Goal: Task Accomplishment & Management: Manage account settings

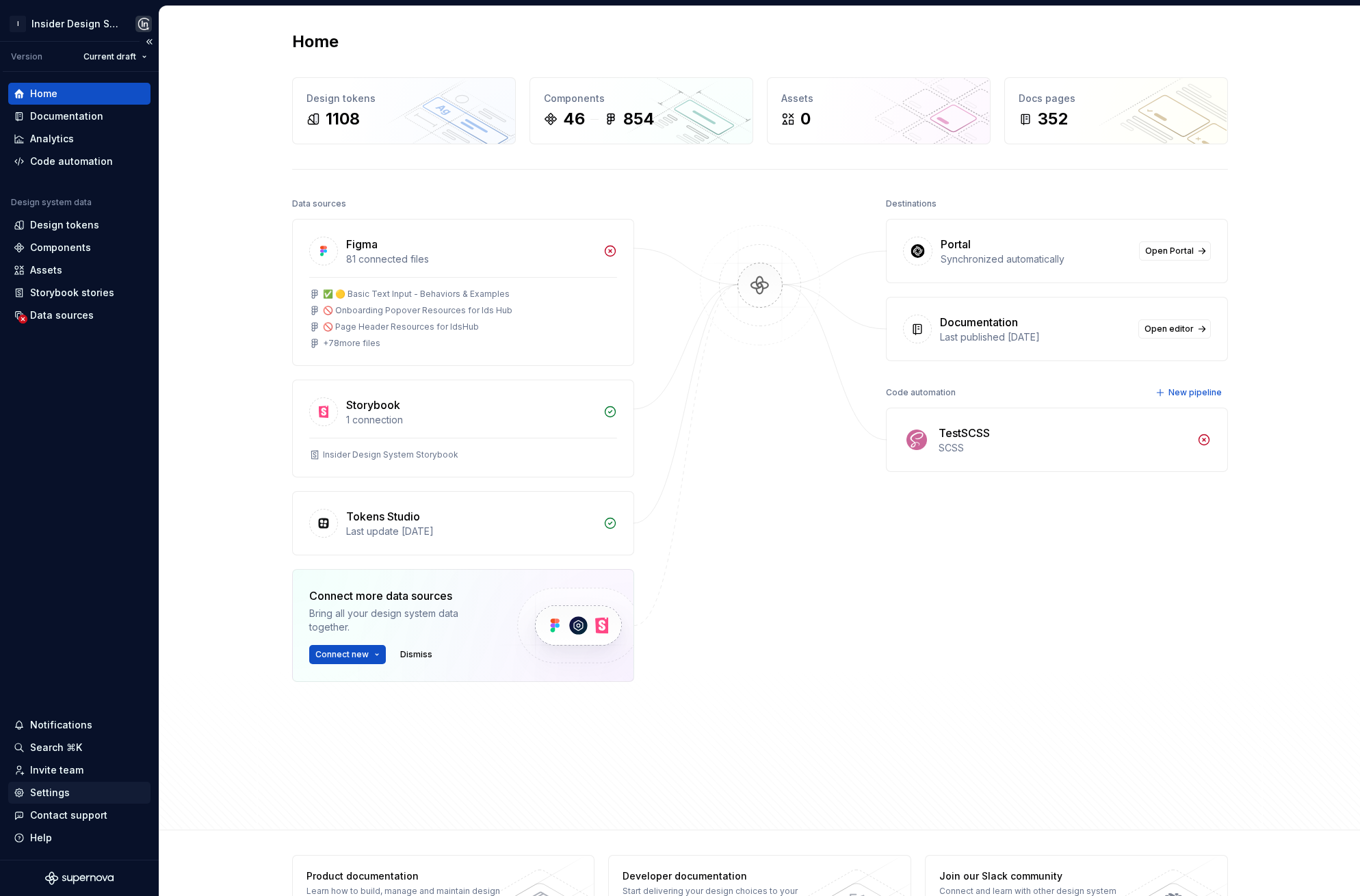
click at [55, 791] on div "Settings" at bounding box center [49, 793] width 39 height 14
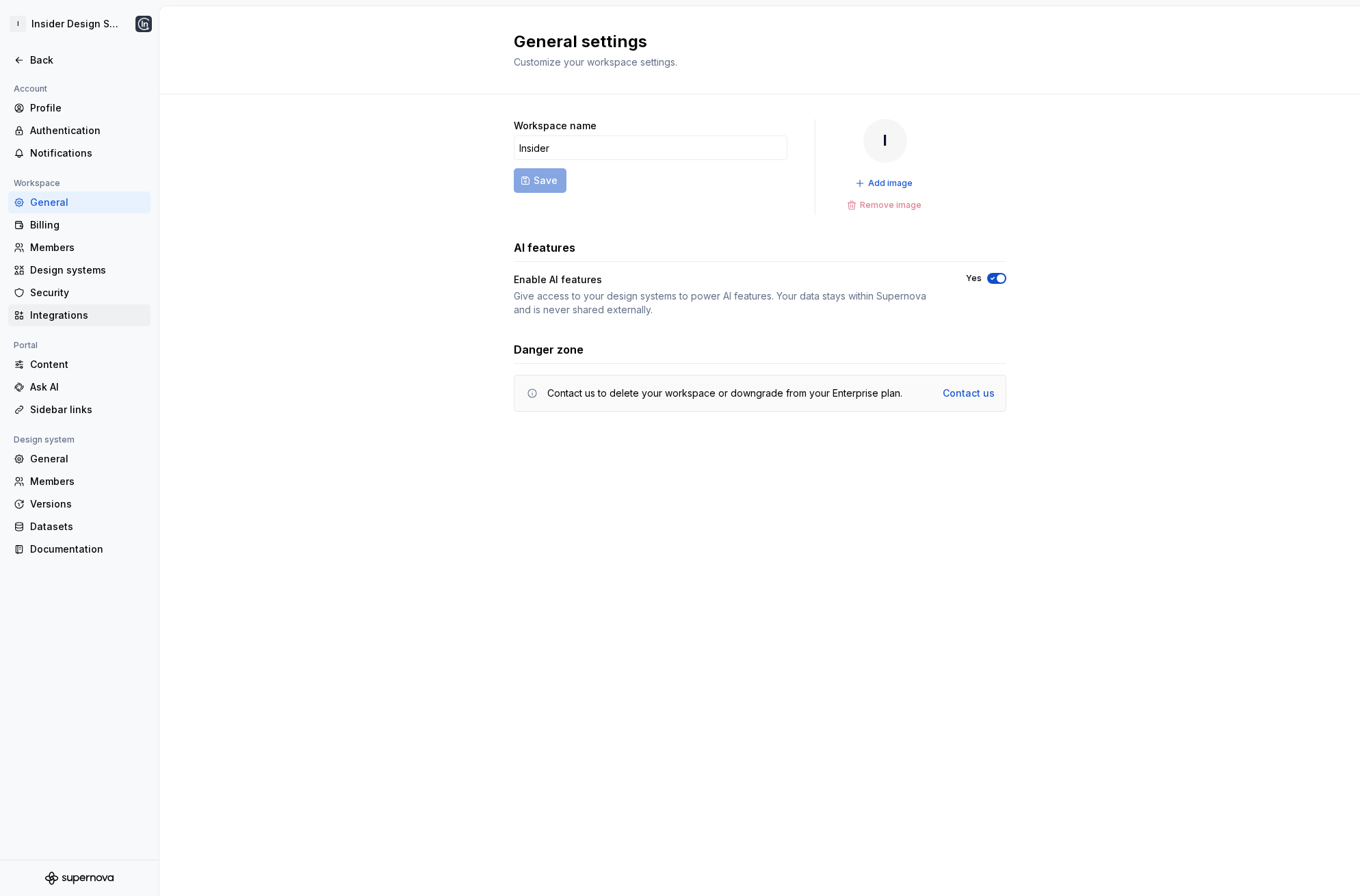
click at [54, 309] on div "Integrations" at bounding box center [87, 316] width 115 height 14
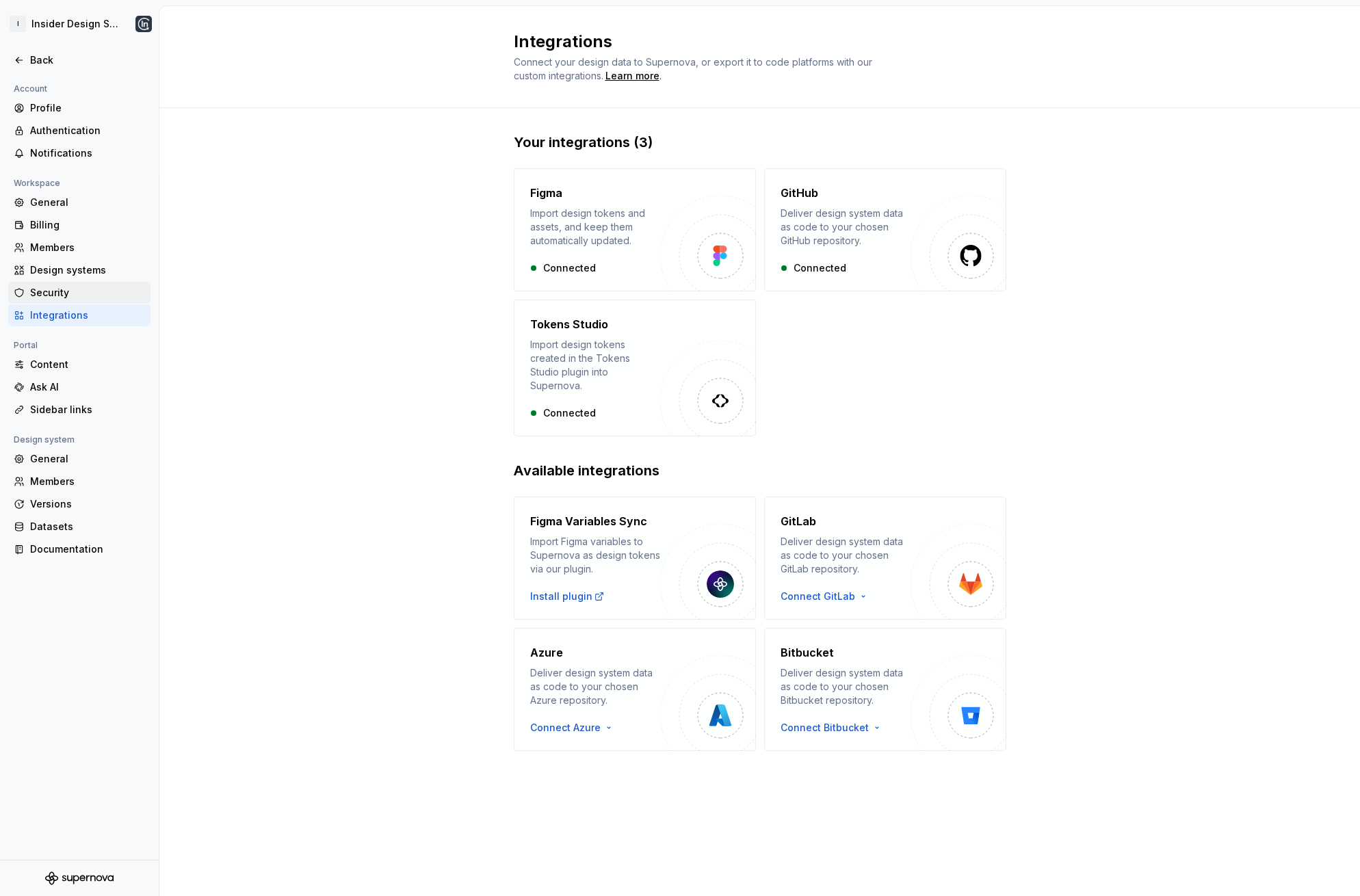
click at [60, 288] on div "Security" at bounding box center [87, 293] width 115 height 14
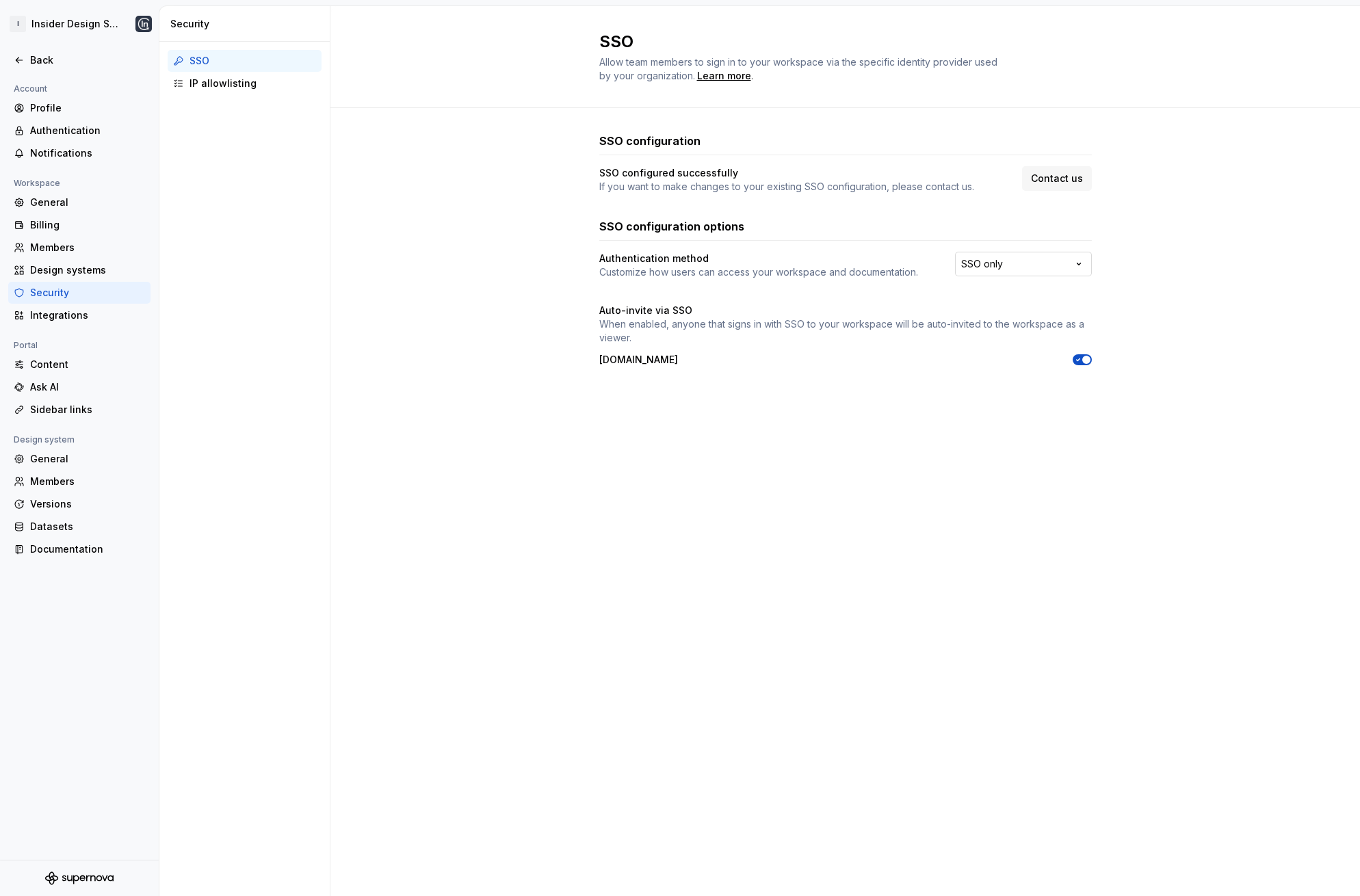
click at [1055, 264] on html "I Insider Design System Back Account Profile Authentication Notifications Works…" at bounding box center [680, 448] width 1360 height 896
click at [1165, 210] on html "I Insider Design System Back Account Profile Authentication Notifications Works…" at bounding box center [680, 448] width 1360 height 896
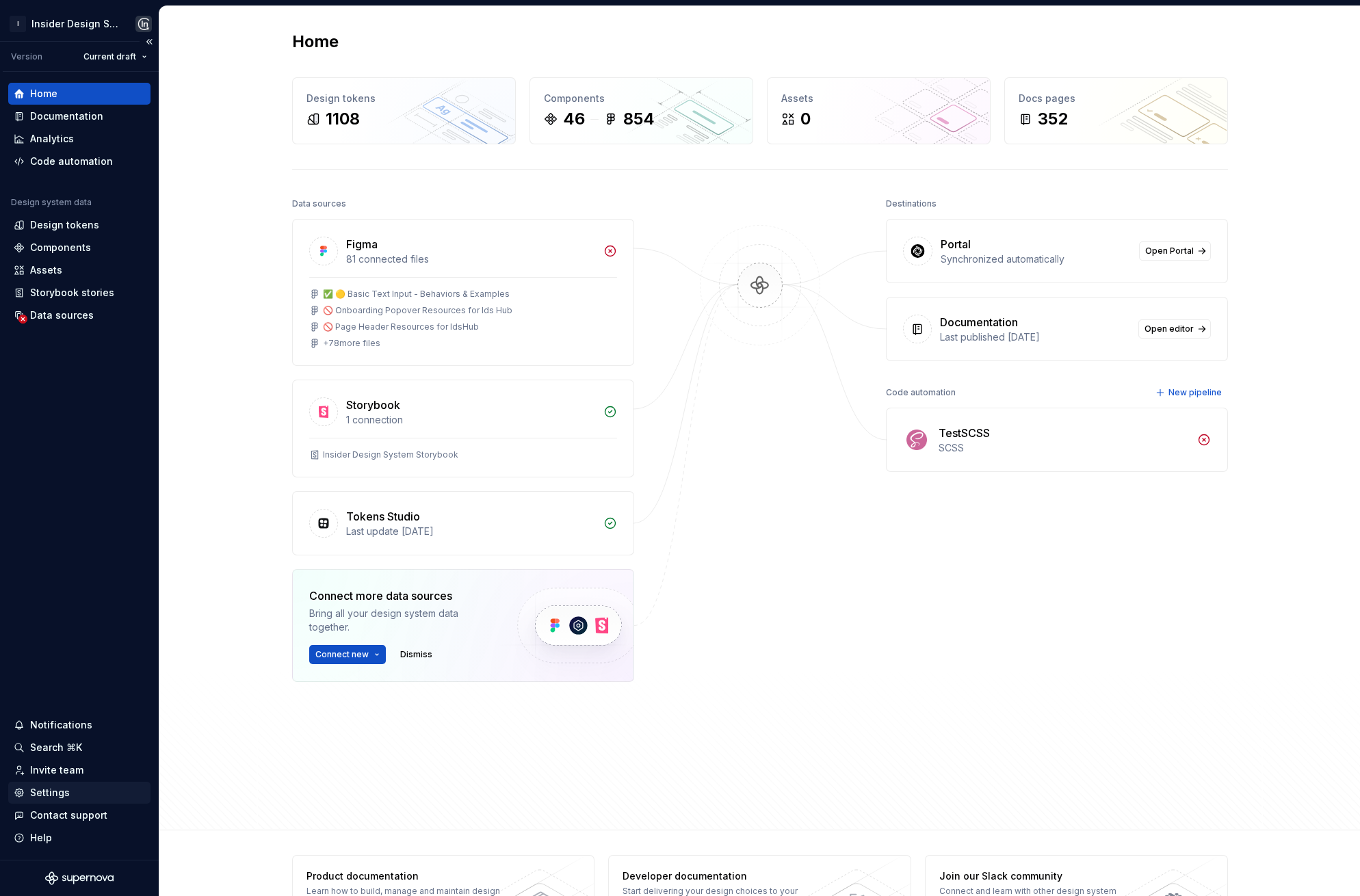
click at [41, 788] on div "Settings" at bounding box center [49, 793] width 39 height 14
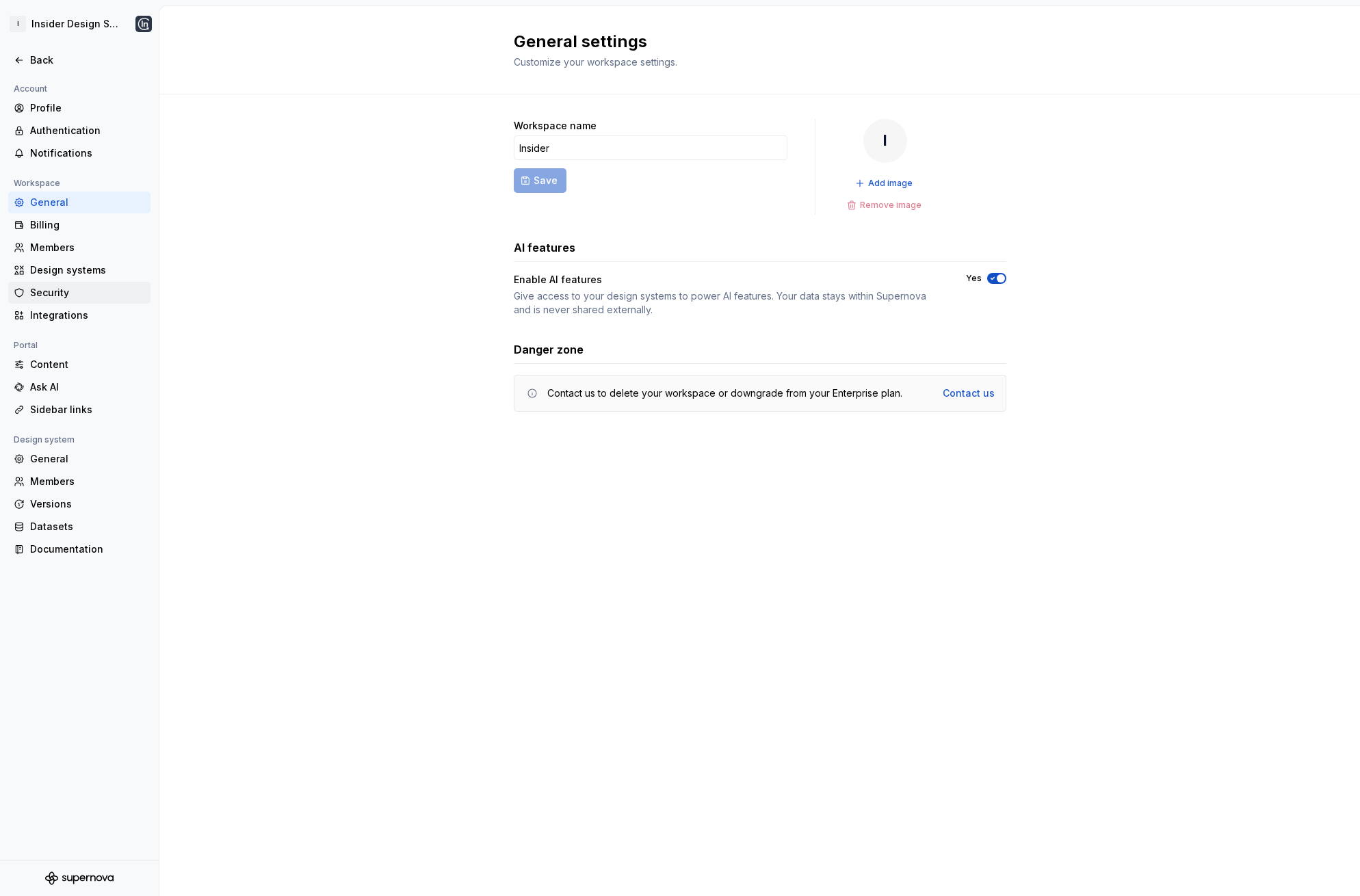
click at [66, 290] on div "Security" at bounding box center [87, 293] width 115 height 14
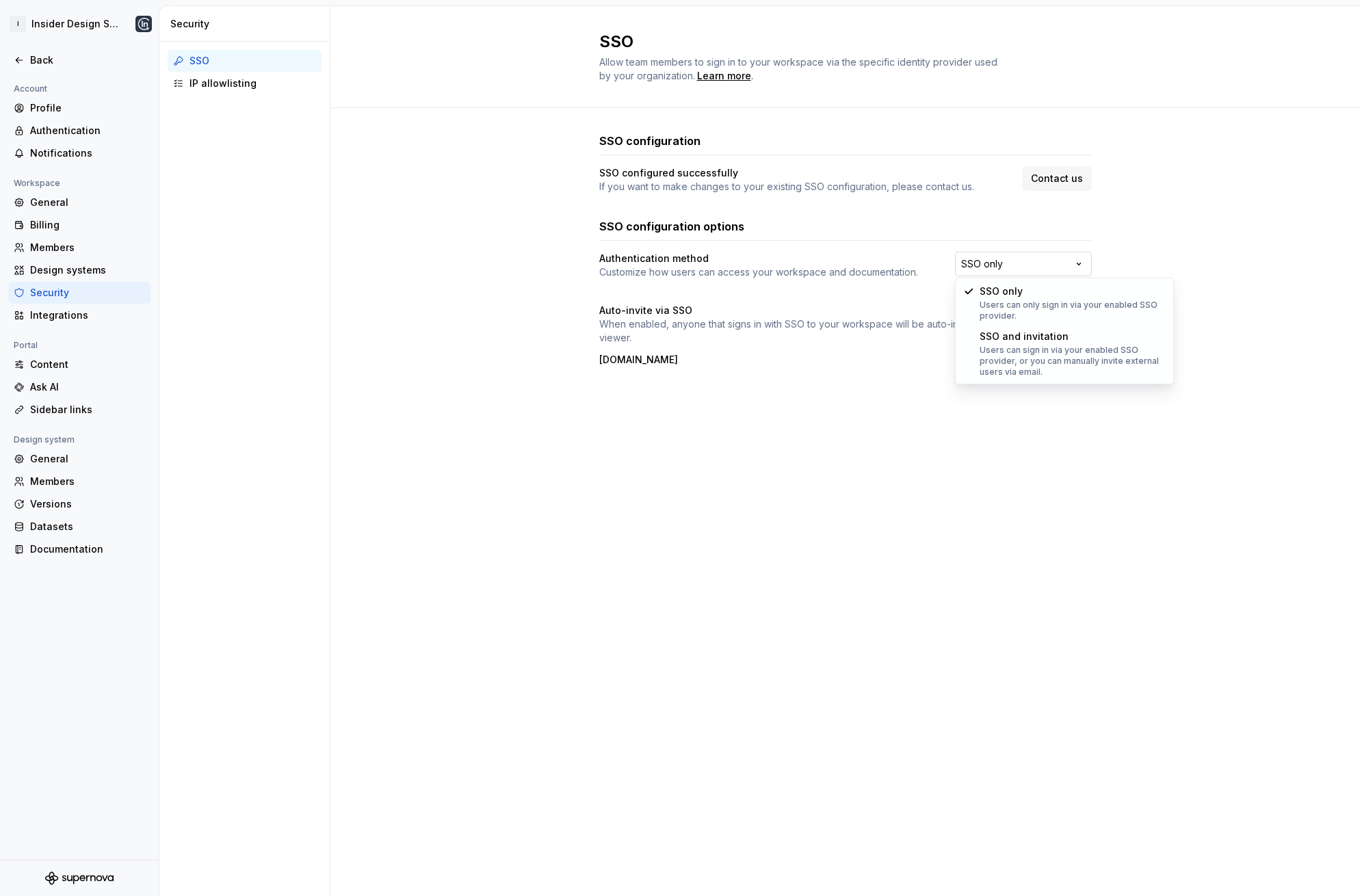
click at [1043, 266] on html "I Insider Design System Back Account Profile Authentication Notifications Works…" at bounding box center [680, 448] width 1360 height 896
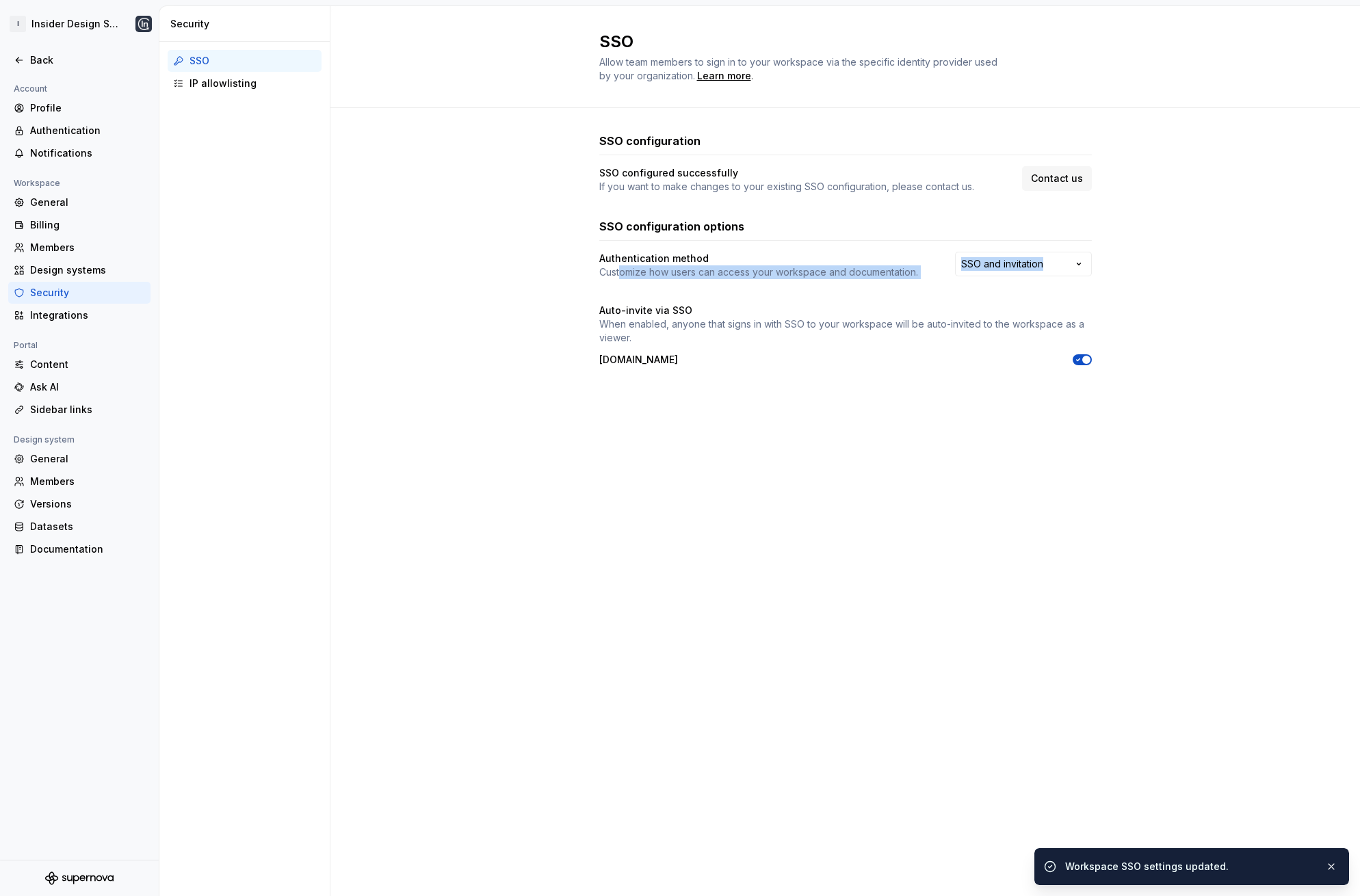
drag, startPoint x: 642, startPoint y: 276, endPoint x: 929, endPoint y: 293, distance: 287.5
click at [935, 291] on div "Authentication method Customize how users can access your workspace and documen…" at bounding box center [846, 309] width 493 height 115
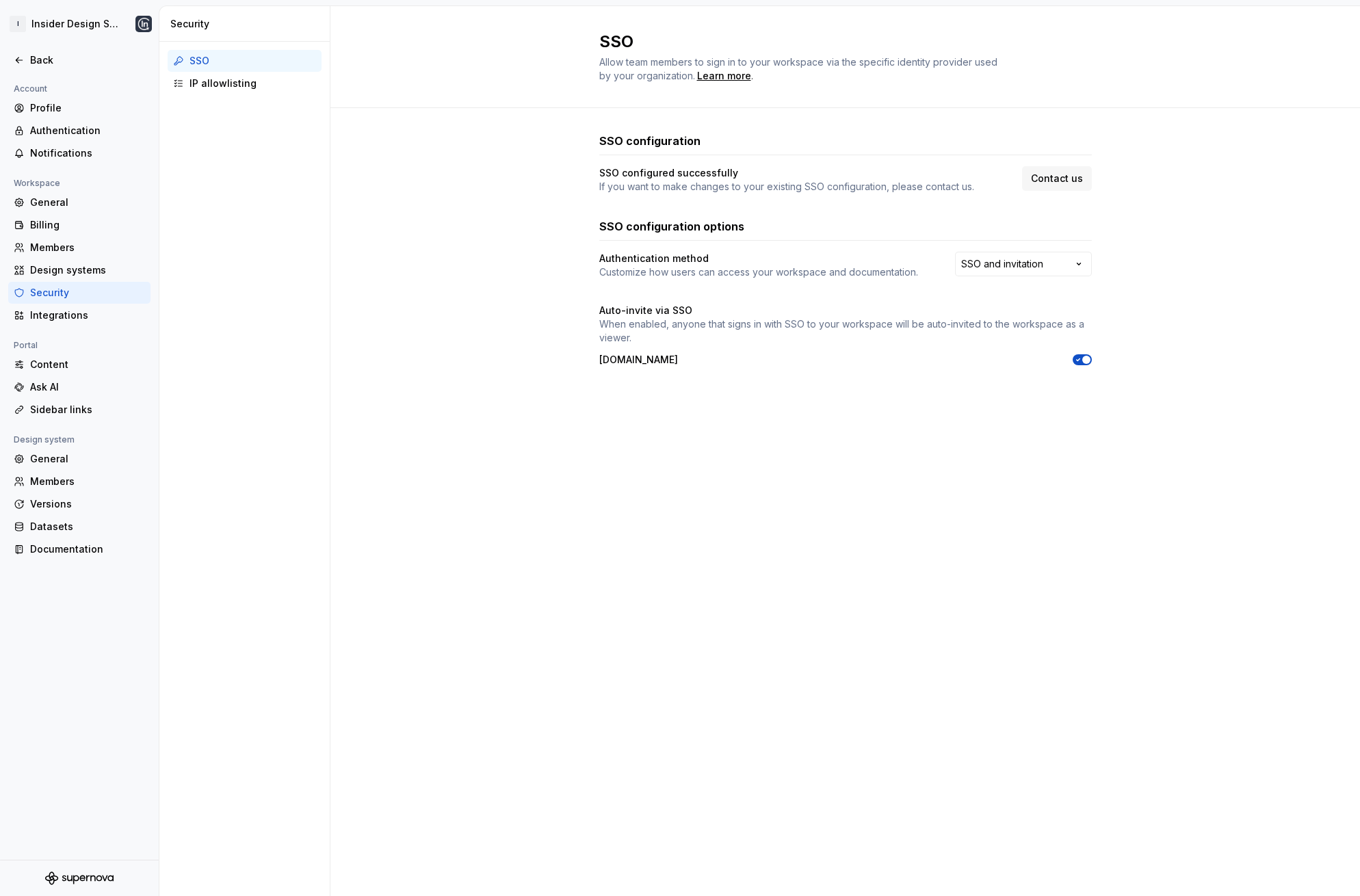
click at [547, 379] on div "SSO configuration SSO configured successfully If you want to make changes to yo…" at bounding box center [845, 263] width 1030 height 311
click at [26, 59] on div "Back" at bounding box center [80, 60] width 132 height 14
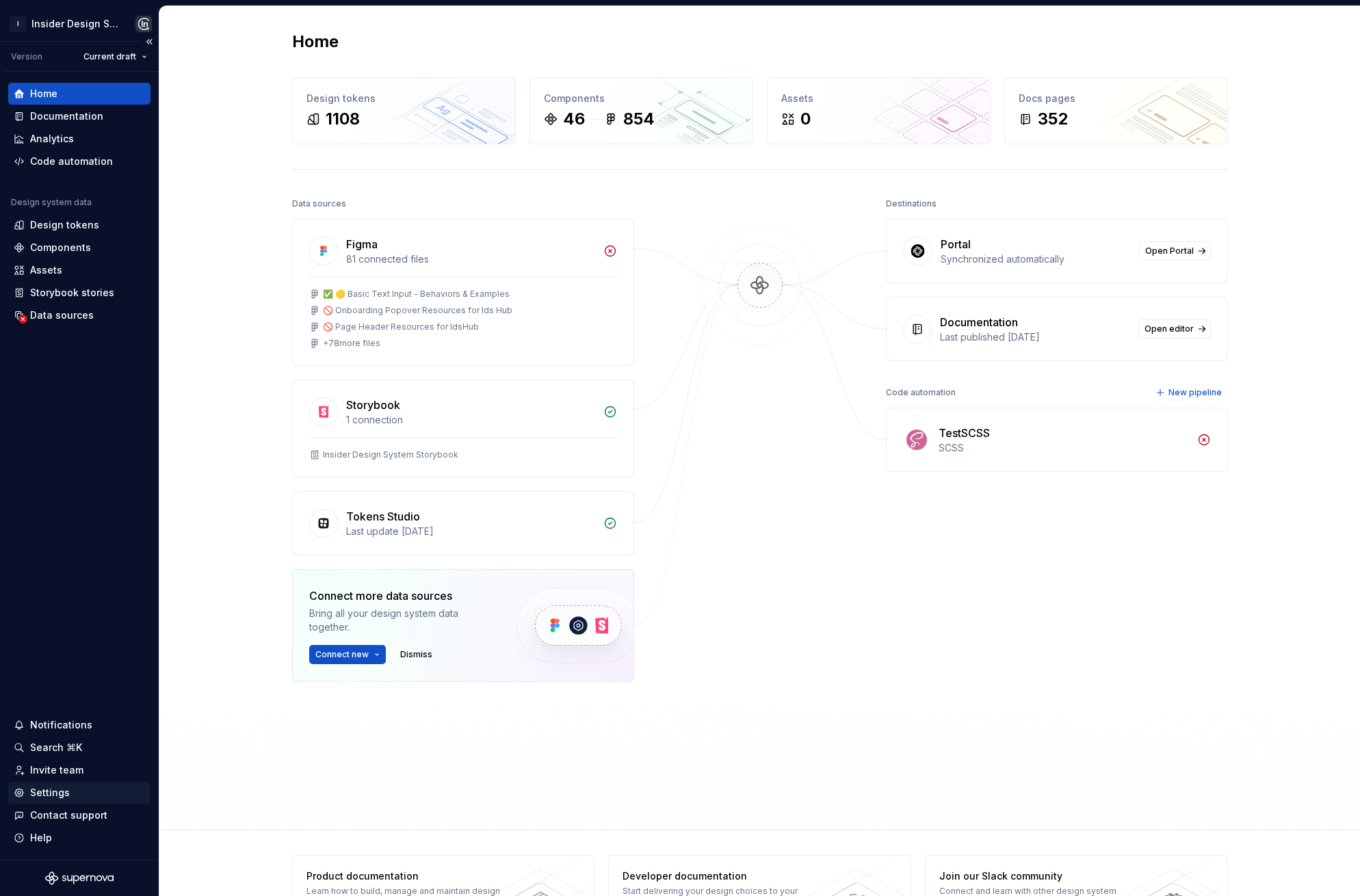
click at [78, 788] on div "Settings" at bounding box center [80, 793] width 132 height 14
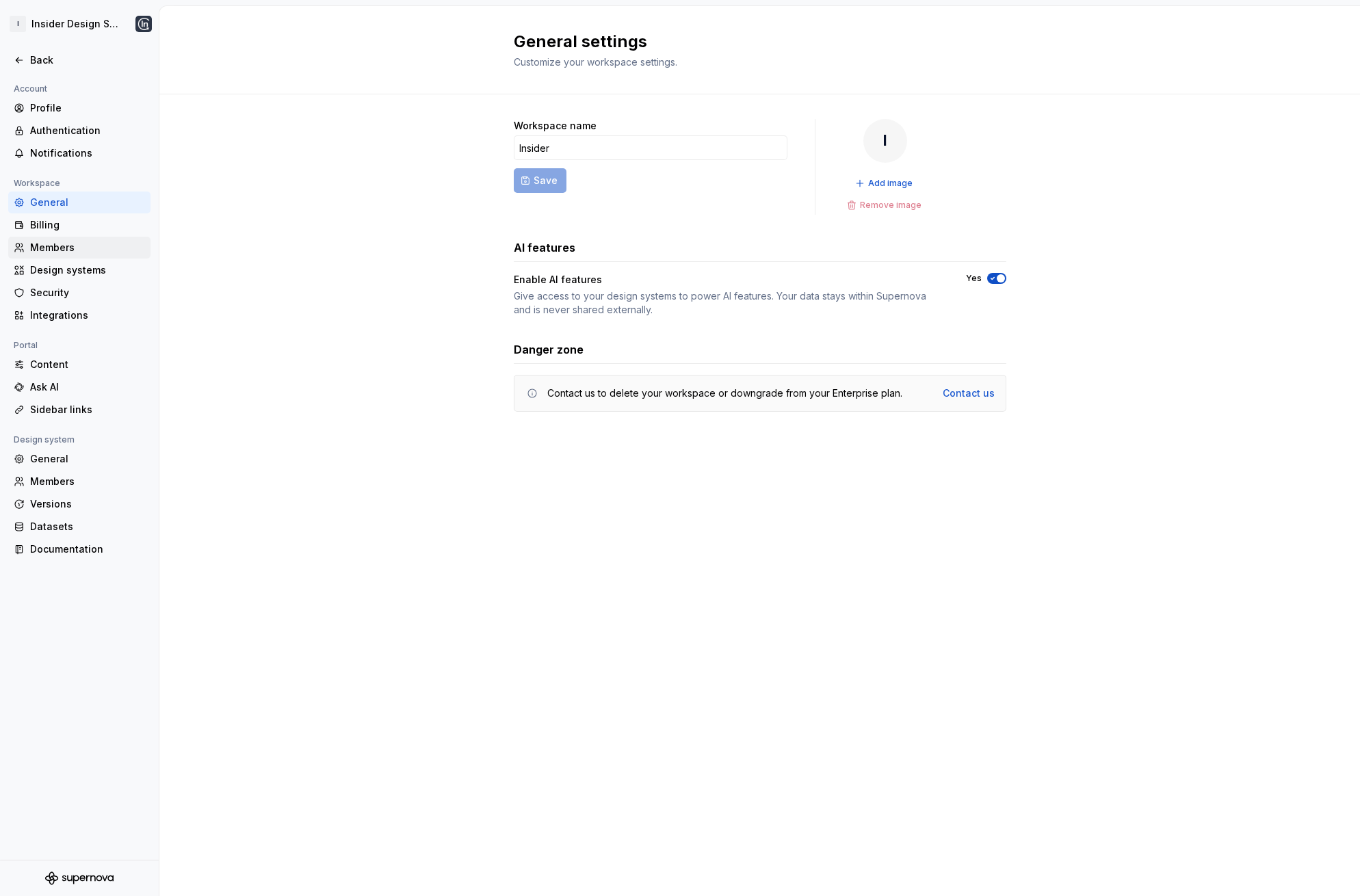
click at [73, 251] on div "Members" at bounding box center [87, 248] width 115 height 14
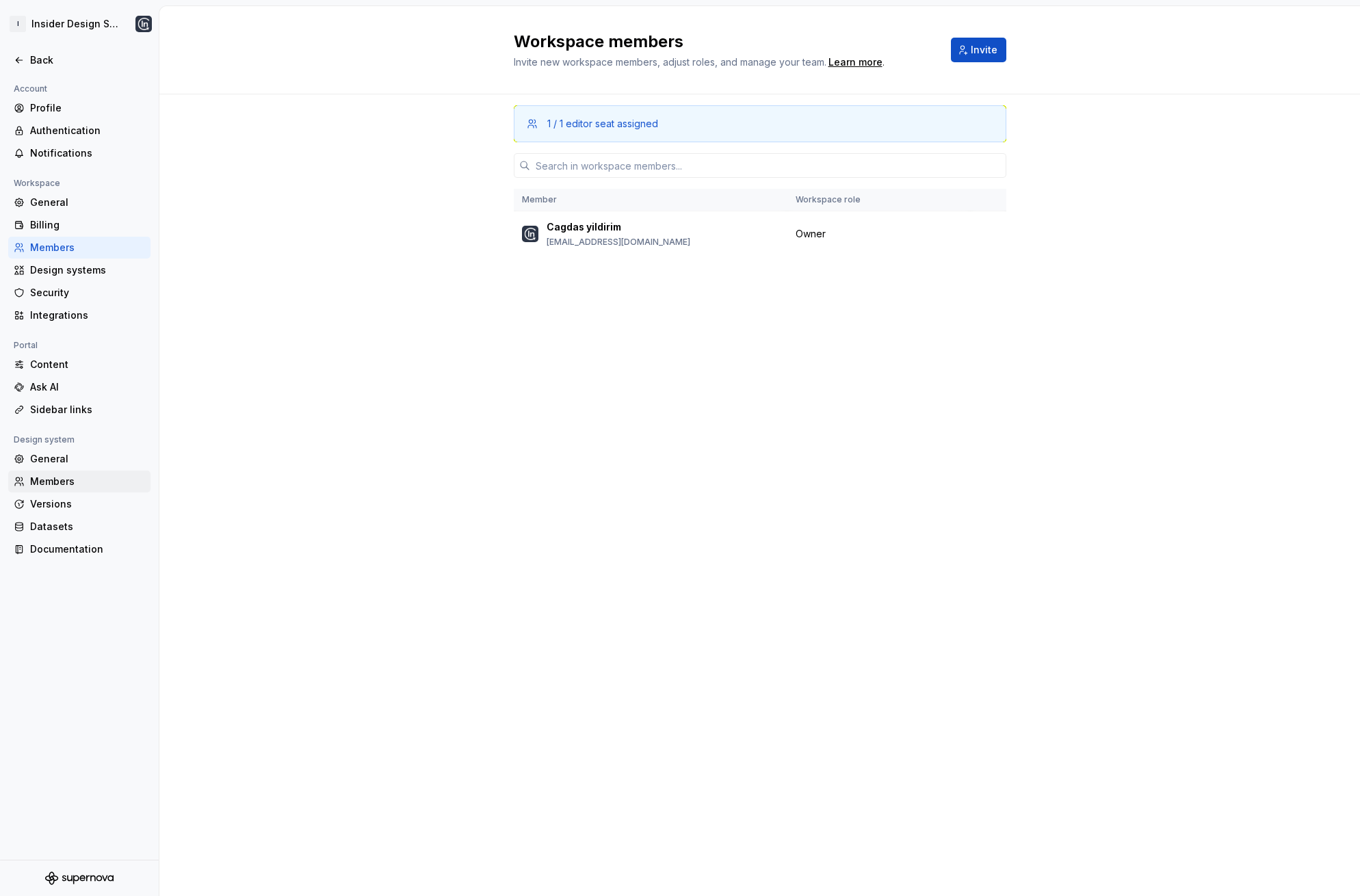
click at [63, 480] on div "Members" at bounding box center [87, 482] width 115 height 14
